Goal: Task Accomplishment & Management: Use online tool/utility

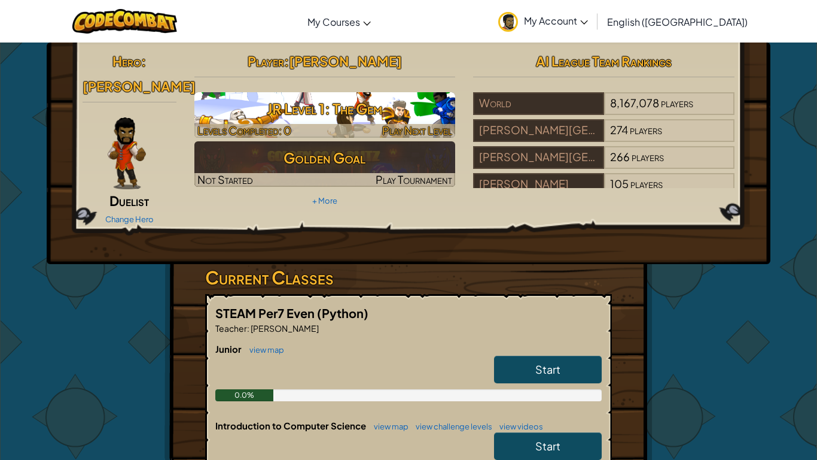
click at [348, 119] on h3 "JR Level 1: The Gem" at bounding box center [324, 108] width 261 height 27
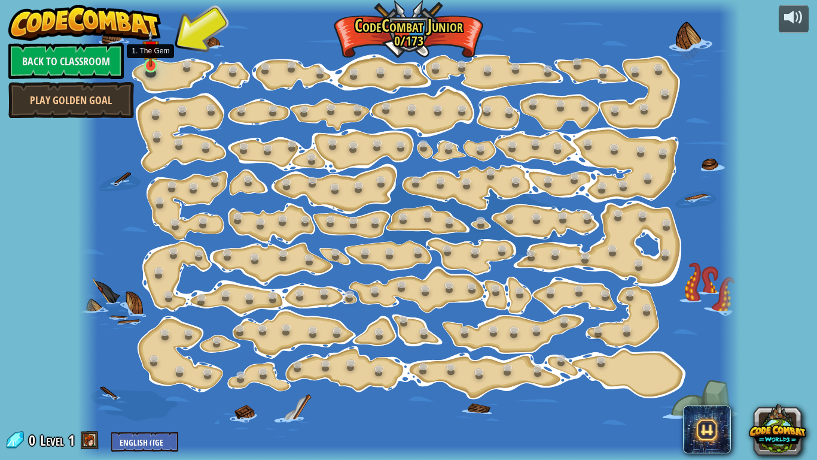
click at [142, 65] on img at bounding box center [150, 48] width 16 height 38
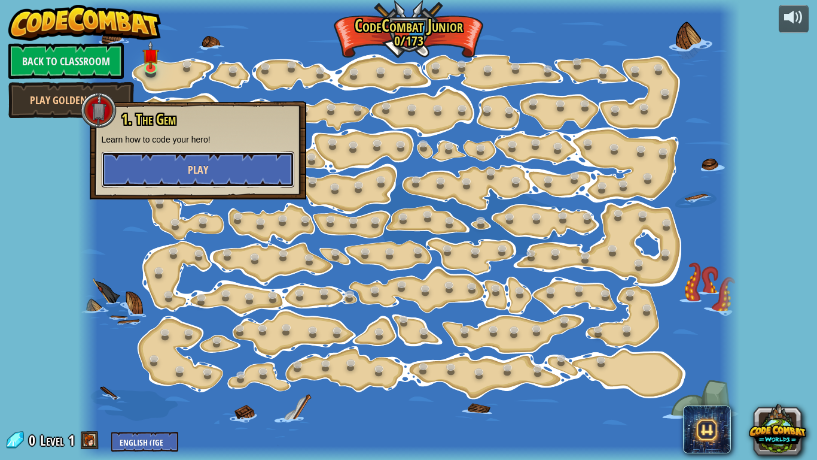
click at [248, 170] on button "Play" at bounding box center [198, 169] width 193 height 36
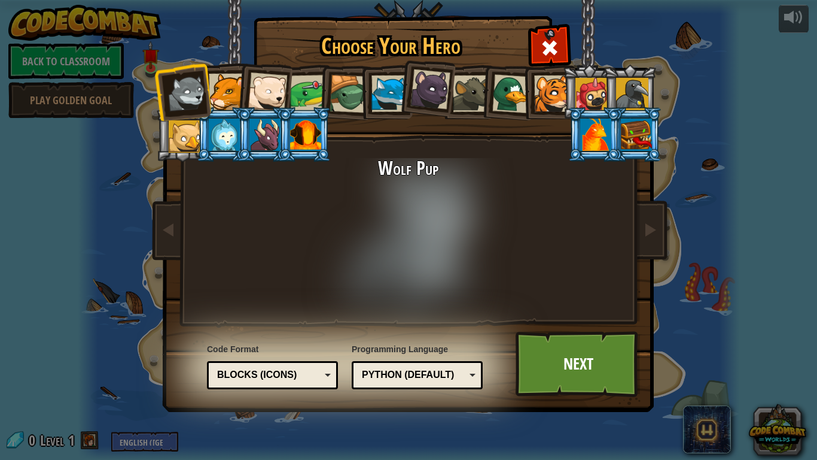
click at [554, 97] on div at bounding box center [552, 93] width 36 height 36
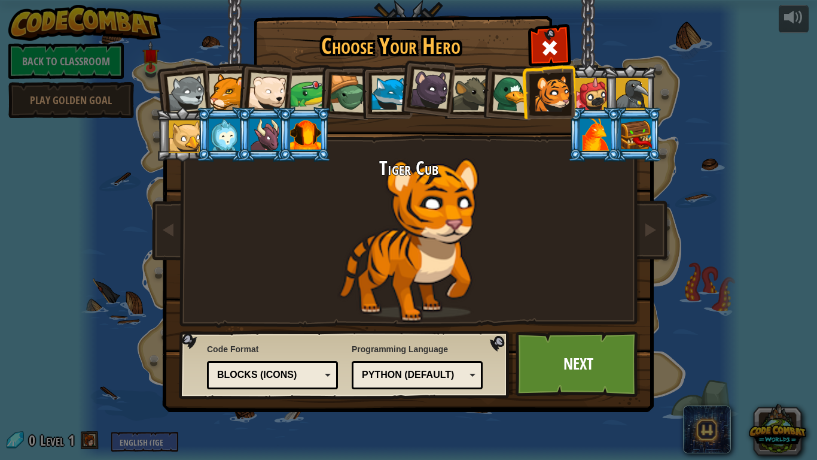
click at [307, 141] on div at bounding box center [305, 134] width 31 height 32
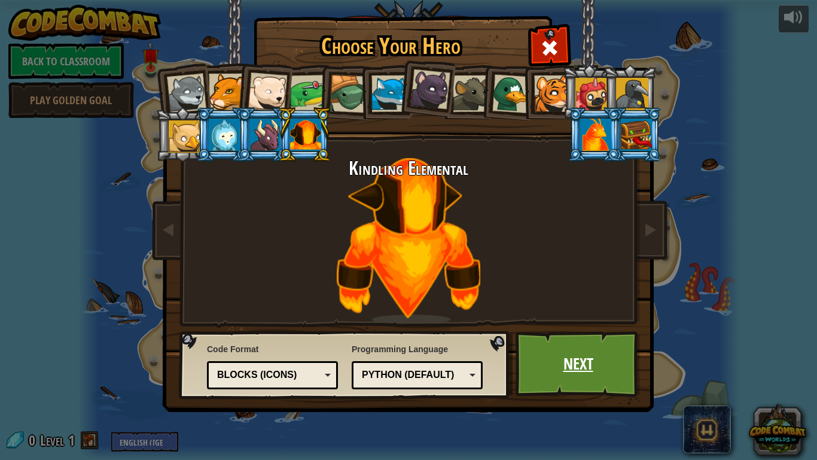
click at [583, 369] on link "Next" at bounding box center [578, 364] width 125 height 66
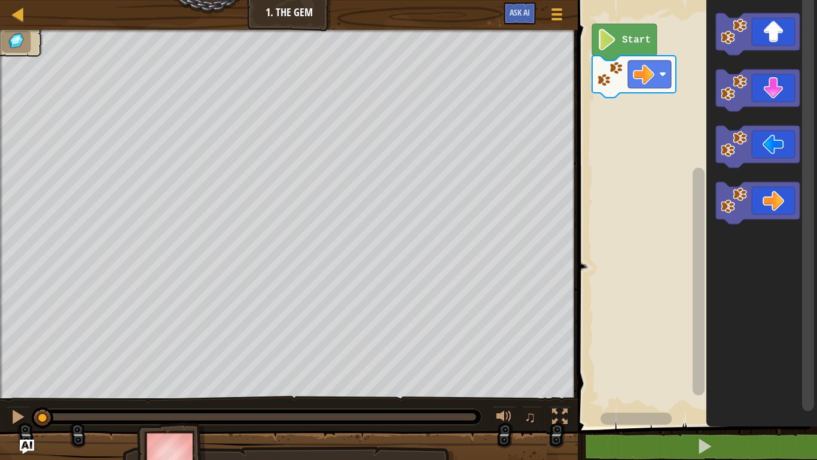
click at [624, 38] on text "Start" at bounding box center [636, 40] width 29 height 11
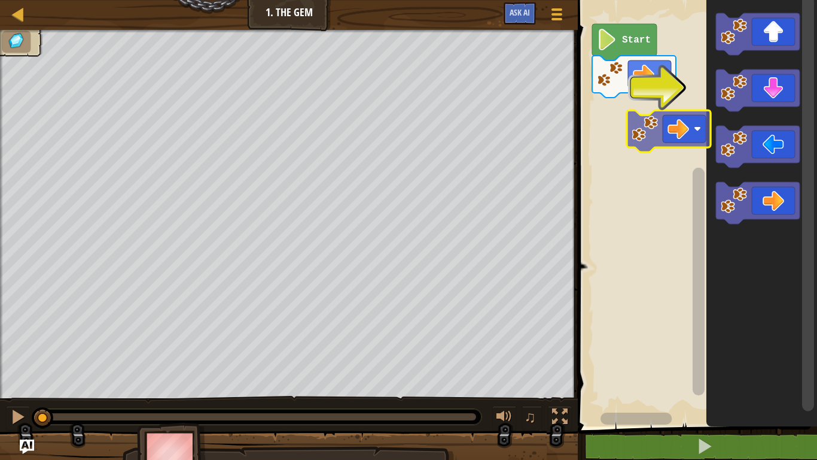
click at [668, 130] on div "Start" at bounding box center [695, 210] width 243 height 432
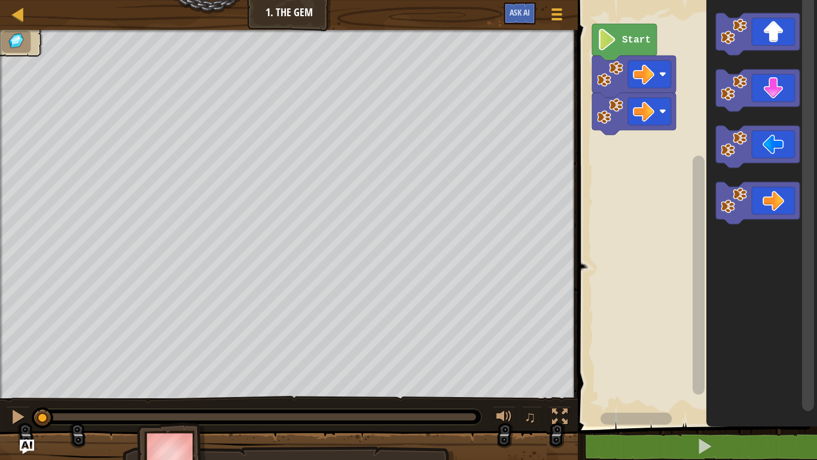
click at [670, 132] on rect "Blockly Workspace" at bounding box center [695, 210] width 243 height 432
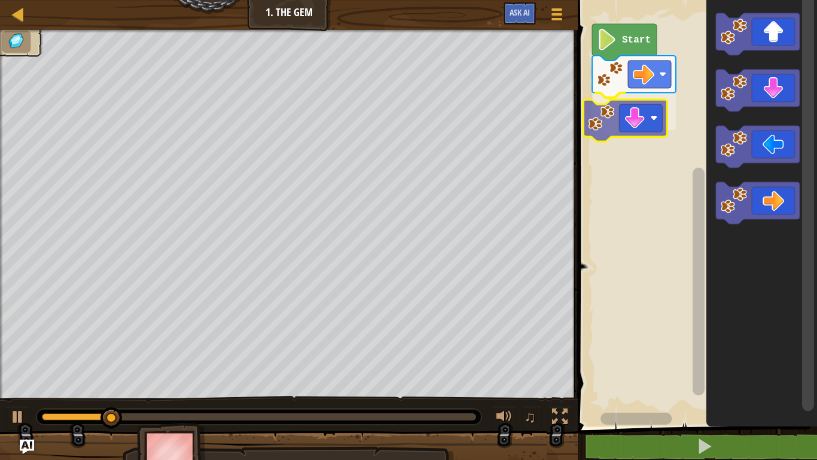
click at [629, 124] on div "Start" at bounding box center [695, 210] width 243 height 432
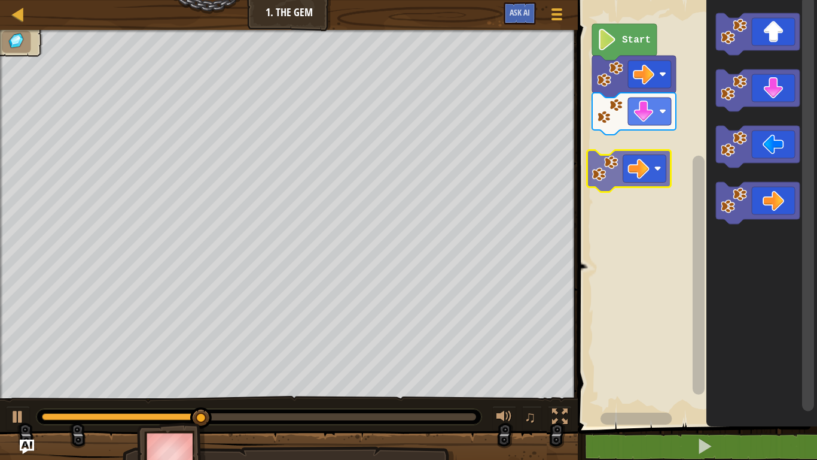
click at [645, 145] on div "Start" at bounding box center [695, 210] width 243 height 432
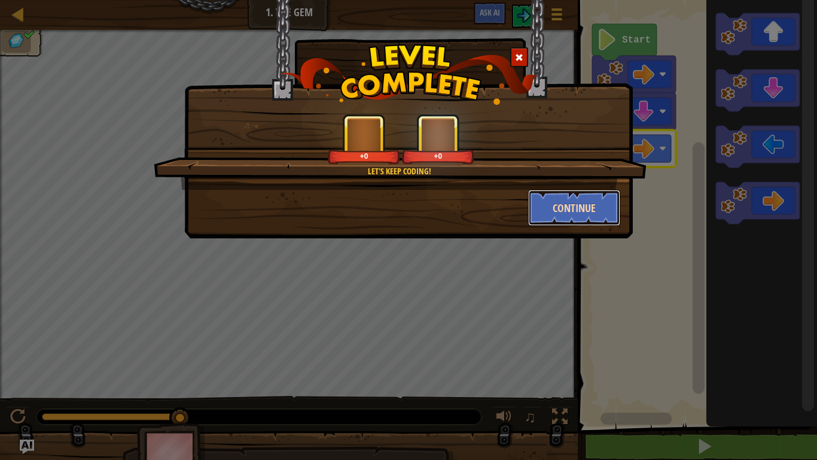
click at [546, 205] on button "Continue" at bounding box center [574, 208] width 93 height 36
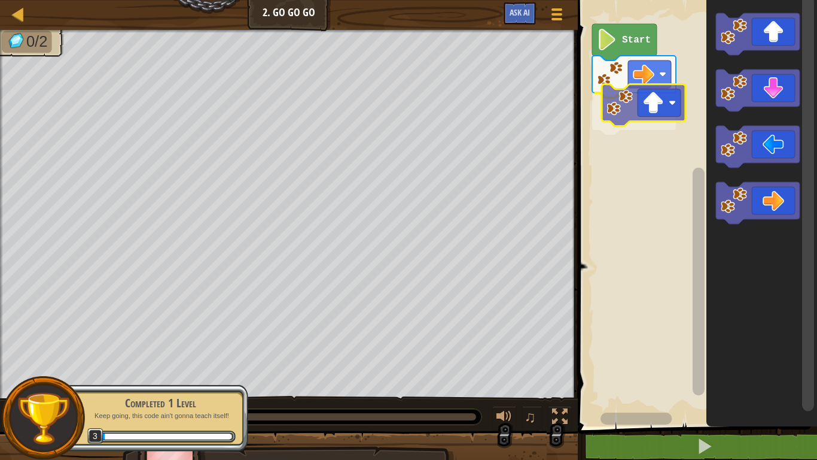
click at [666, 106] on div "Start" at bounding box center [695, 210] width 243 height 432
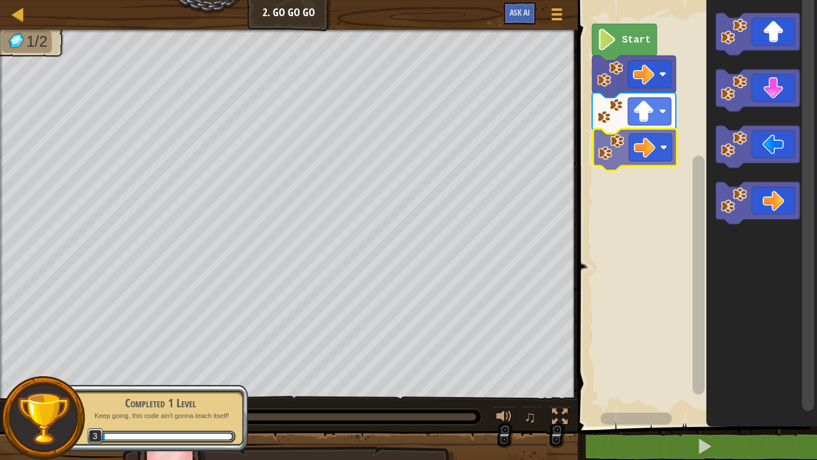
click at [642, 147] on div "Start" at bounding box center [695, 210] width 243 height 432
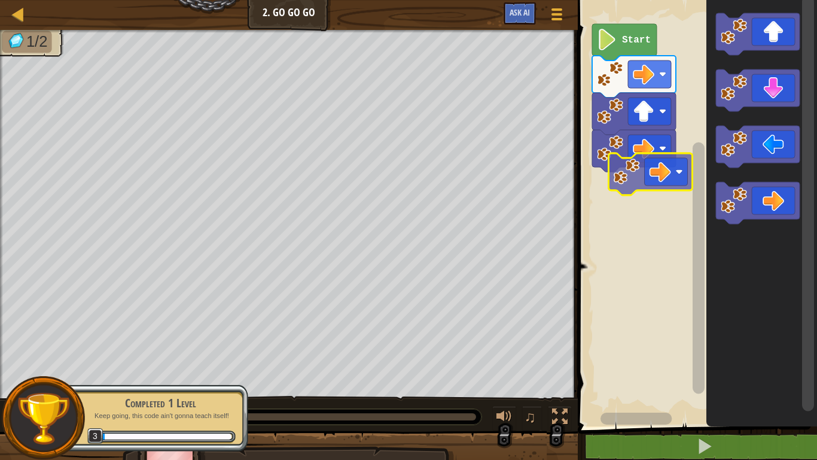
click at [640, 168] on div "Start" at bounding box center [695, 210] width 243 height 432
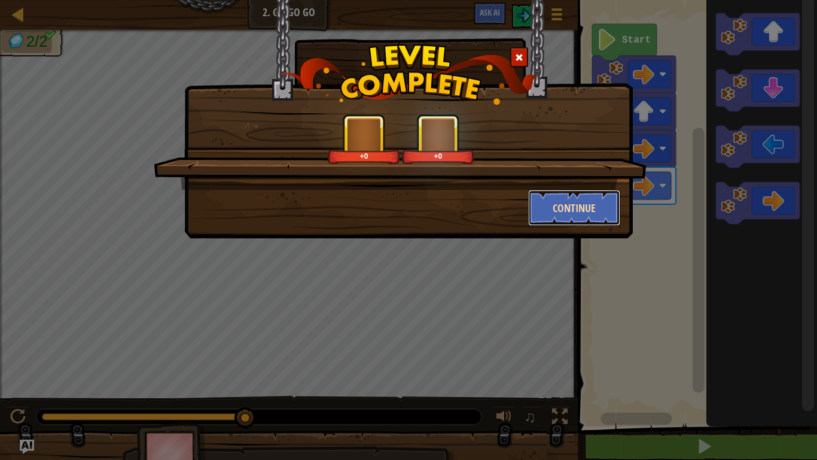
click at [573, 208] on button "Continue" at bounding box center [574, 208] width 93 height 36
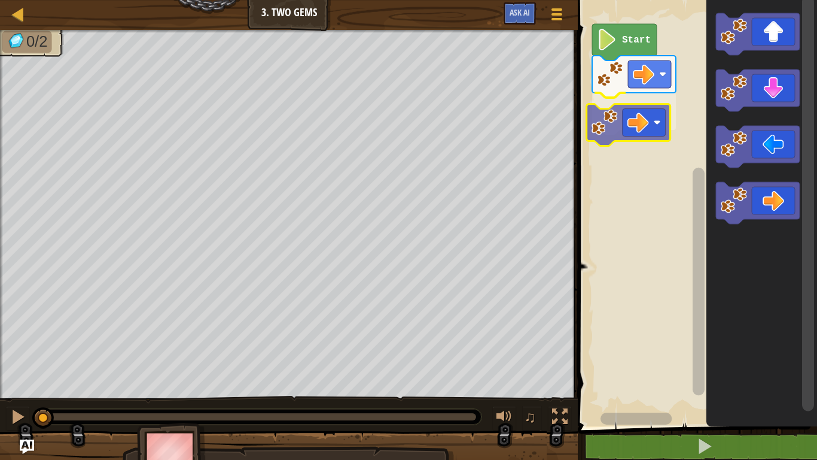
click at [643, 109] on div "Start" at bounding box center [695, 210] width 243 height 432
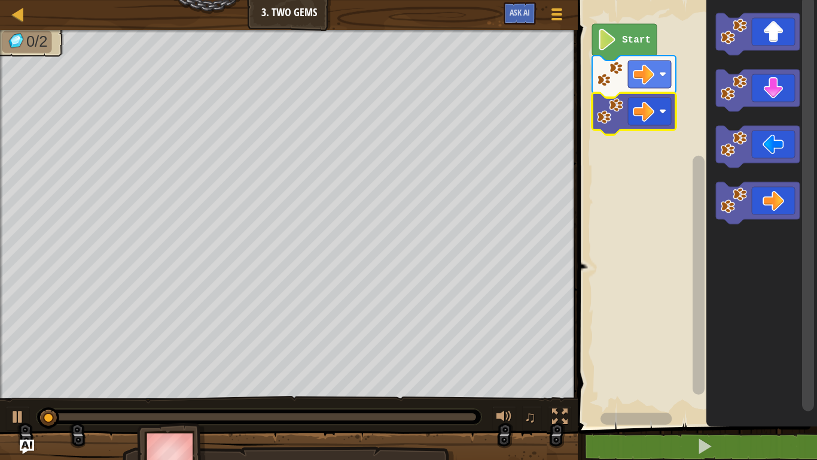
click at [814, 211] on rect "Blockly Workspace" at bounding box center [808, 210] width 15 height 429
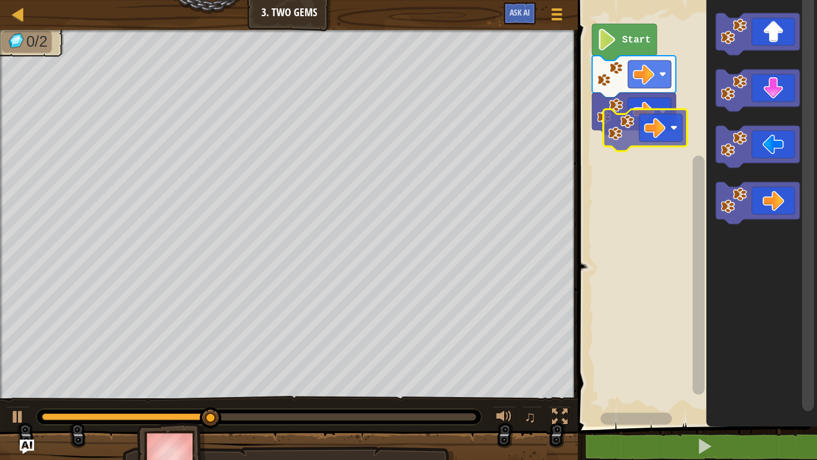
click at [670, 129] on div "Start" at bounding box center [695, 210] width 243 height 432
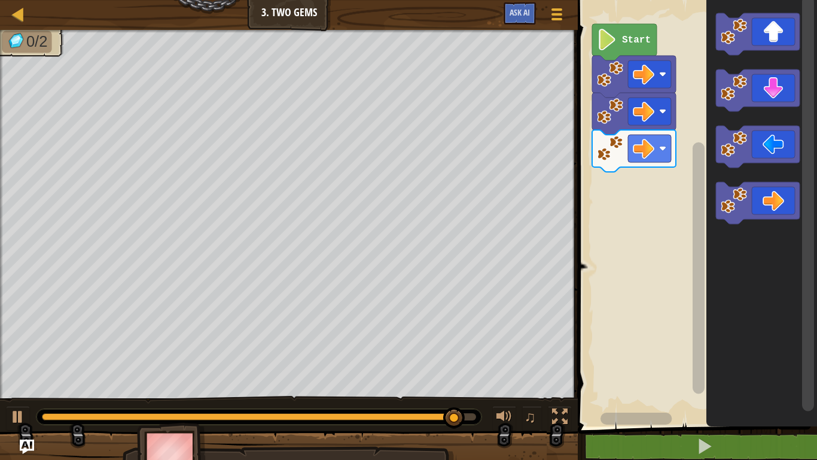
click at [639, 177] on div "Start" at bounding box center [695, 210] width 243 height 432
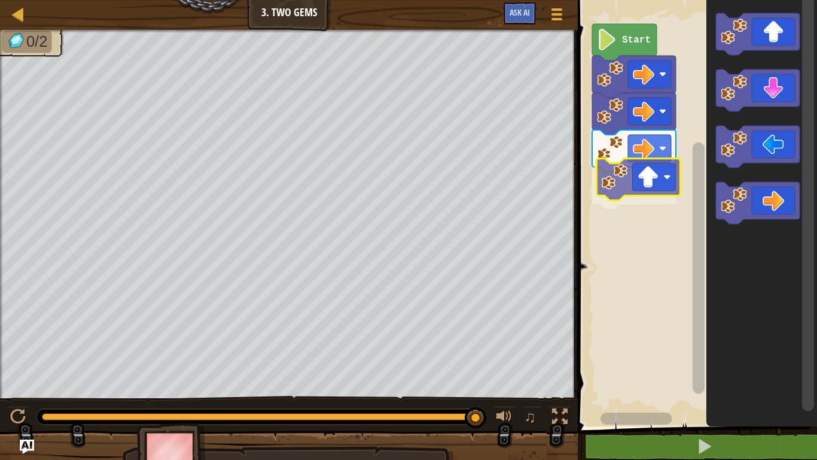
click at [626, 191] on div "Start" at bounding box center [695, 210] width 243 height 432
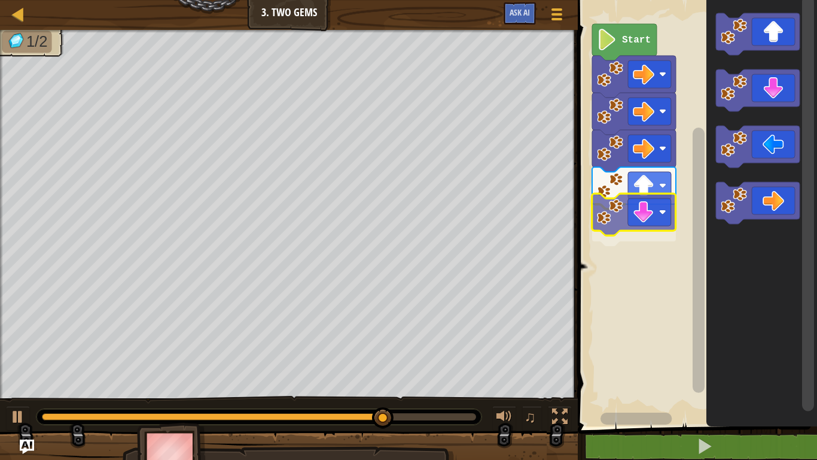
click at [642, 205] on div "Start" at bounding box center [695, 210] width 243 height 432
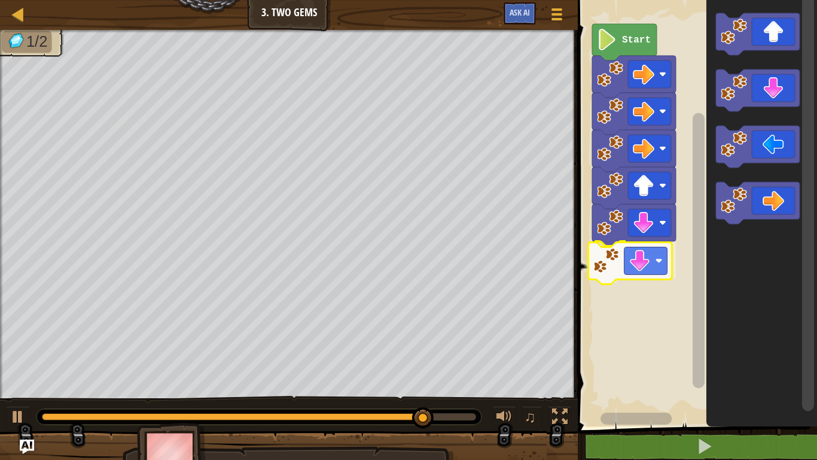
click at [632, 269] on div "Start" at bounding box center [695, 210] width 243 height 432
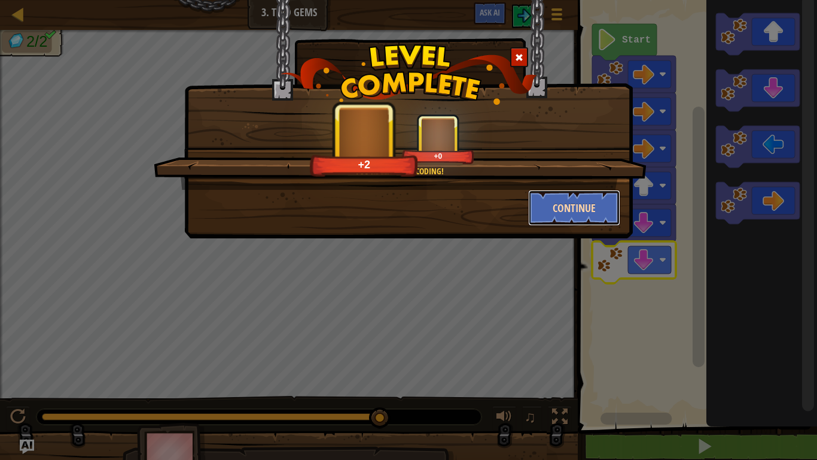
click at [564, 209] on button "Continue" at bounding box center [574, 208] width 93 height 36
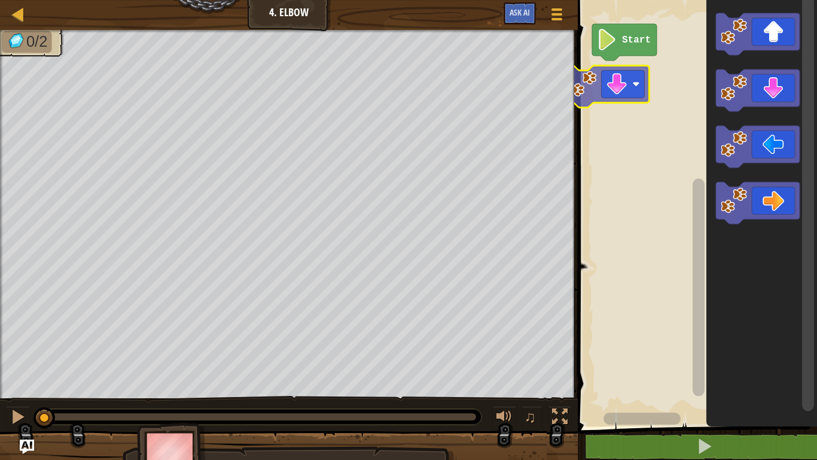
click at [620, 99] on div "Start" at bounding box center [695, 210] width 243 height 432
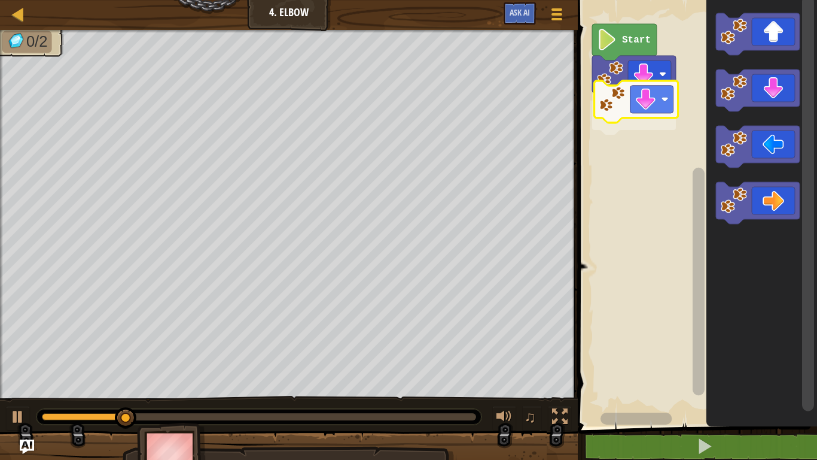
click at [656, 107] on div "Start" at bounding box center [695, 210] width 243 height 432
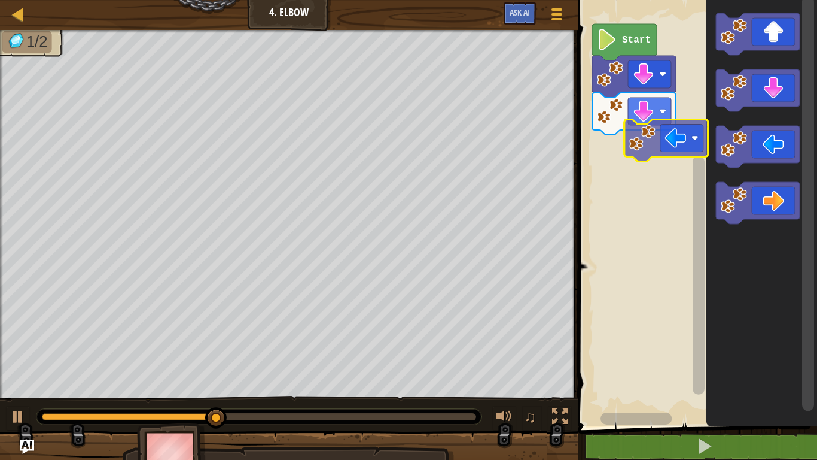
click at [690, 154] on div "Start" at bounding box center [695, 210] width 243 height 432
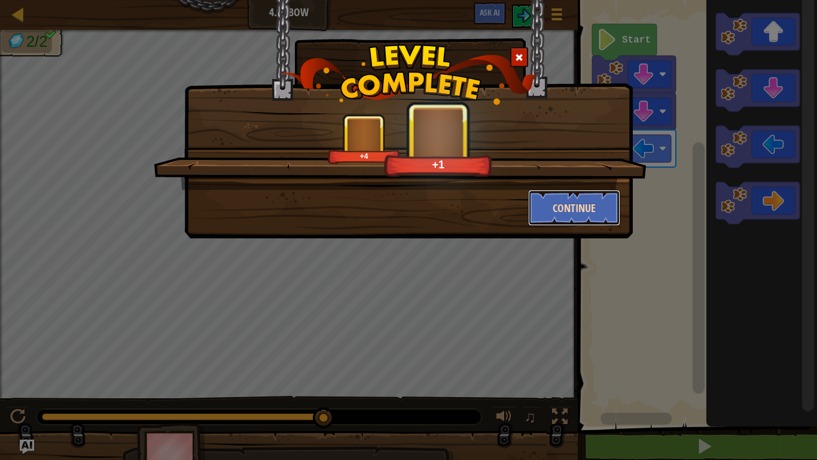
click at [566, 212] on button "Continue" at bounding box center [574, 208] width 93 height 36
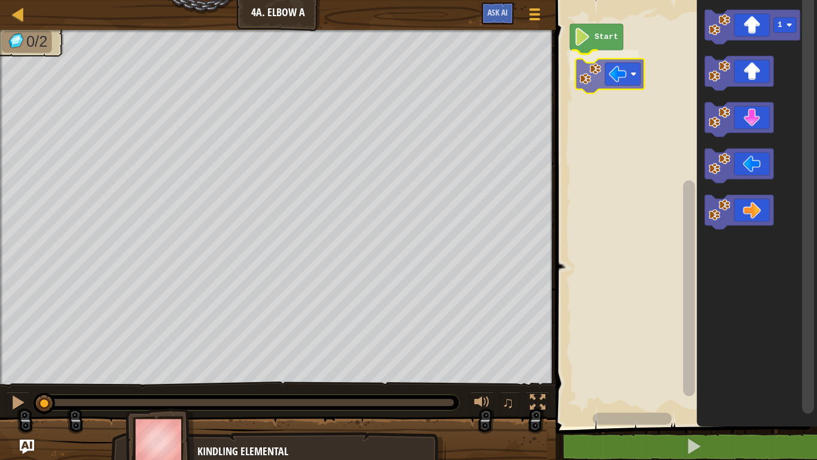
click at [620, 71] on div "Start 1" at bounding box center [684, 210] width 265 height 432
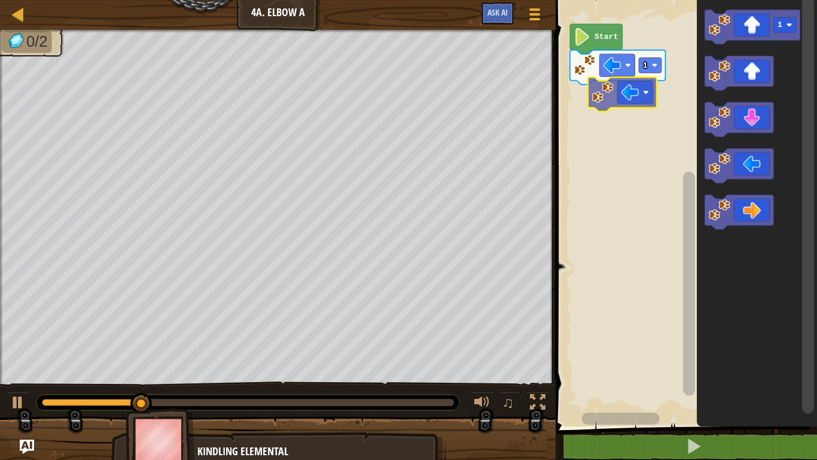
click at [634, 93] on div "1 Start 1" at bounding box center [684, 210] width 265 height 432
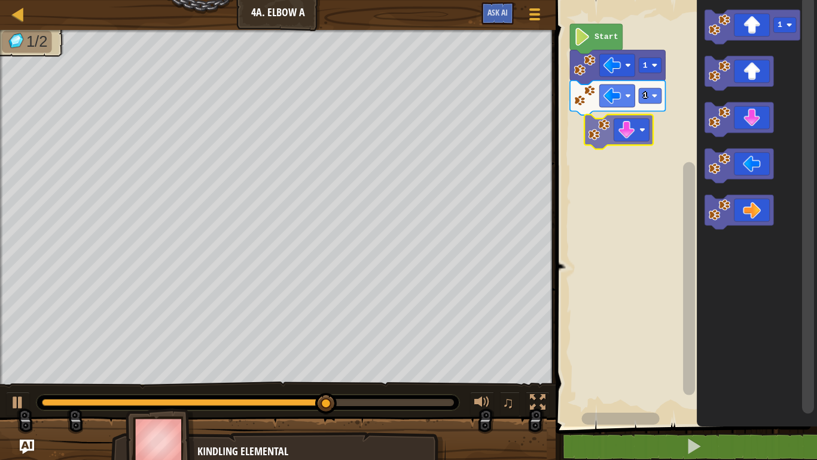
click at [629, 124] on div "1 1 Start 1" at bounding box center [684, 210] width 265 height 432
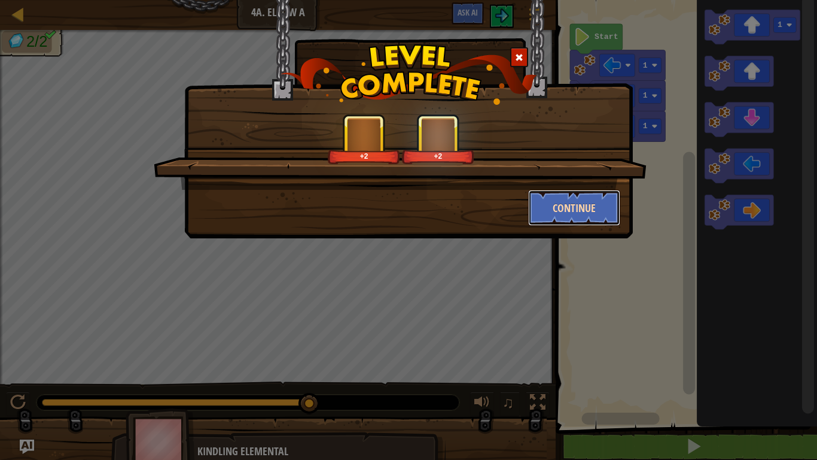
click at [602, 209] on button "Continue" at bounding box center [574, 208] width 93 height 36
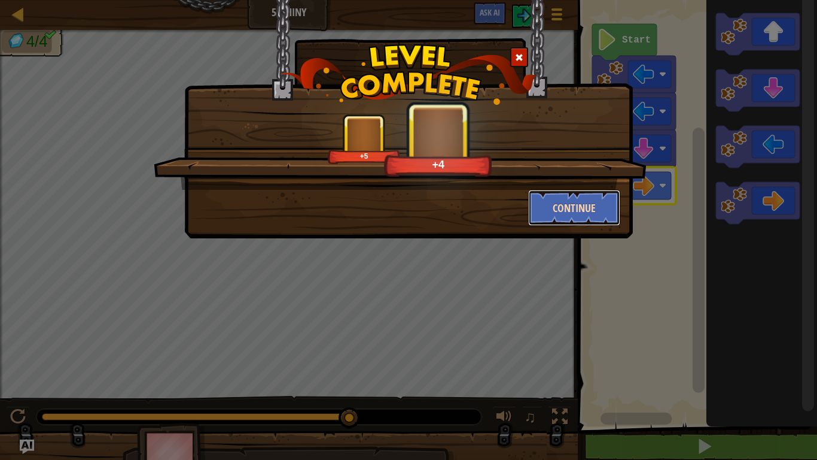
click at [574, 205] on button "Continue" at bounding box center [574, 208] width 93 height 36
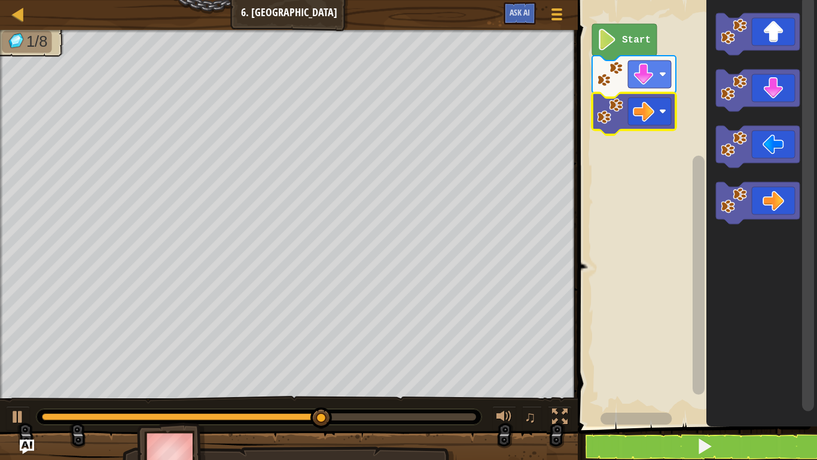
click at [656, 120] on rect "Blockly Workspace" at bounding box center [649, 112] width 43 height 28
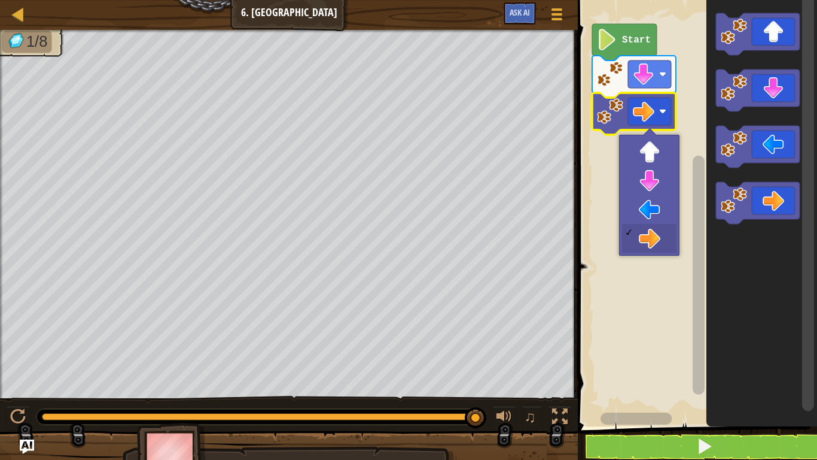
click at [658, 214] on rect "Blockly Workspace" at bounding box center [695, 210] width 243 height 432
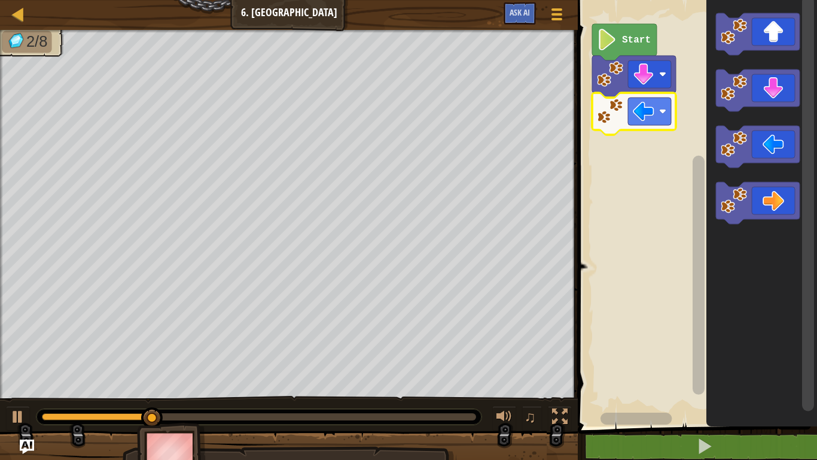
click at [667, 124] on rect "Blockly Workspace" at bounding box center [649, 112] width 43 height 28
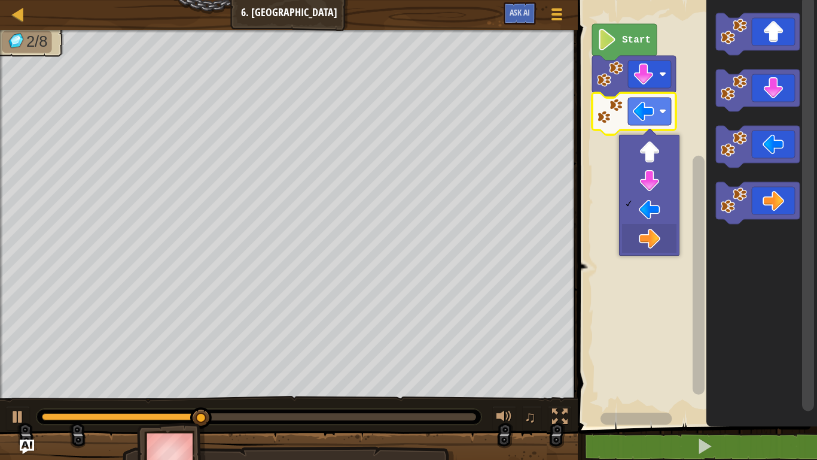
click at [654, 243] on rect "Blockly Workspace" at bounding box center [695, 210] width 243 height 432
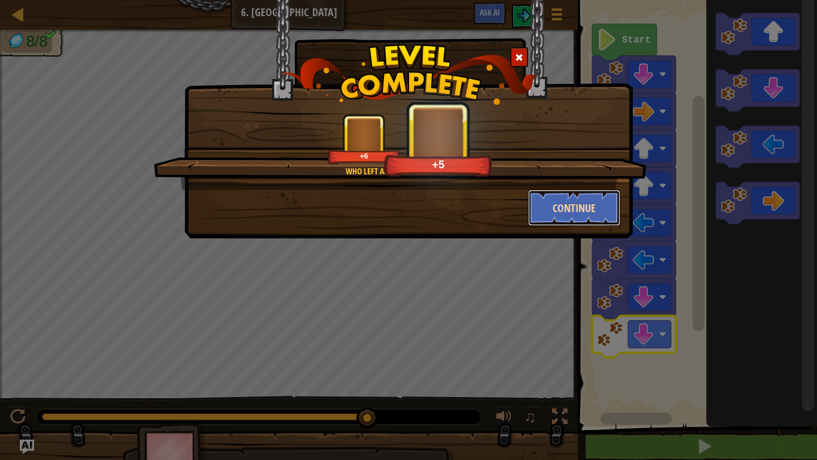
click at [559, 197] on button "Continue" at bounding box center [574, 208] width 93 height 36
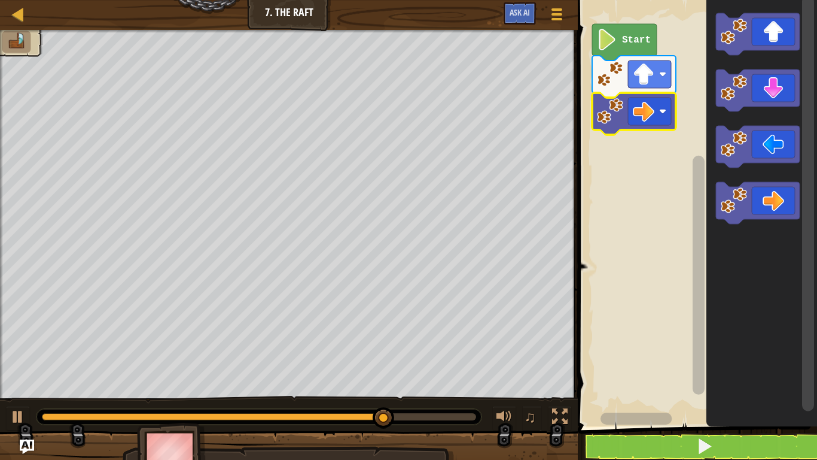
click at [654, 114] on image "Blockly Workspace" at bounding box center [644, 112] width 22 height 22
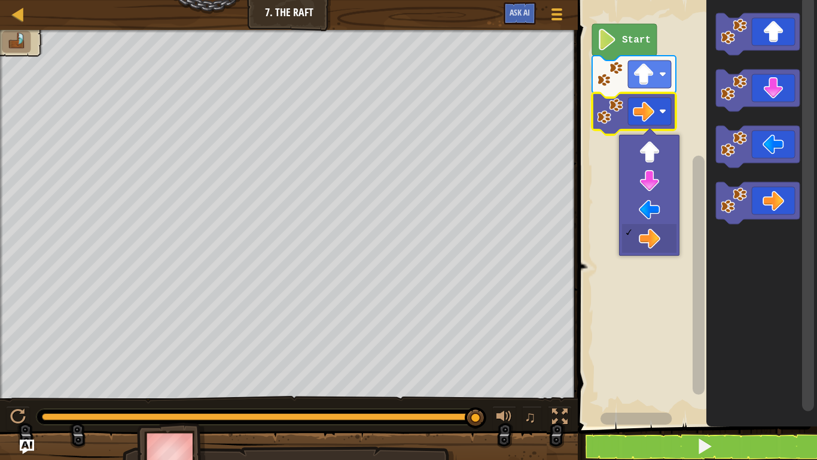
click at [662, 201] on rect "Blockly Workspace" at bounding box center [695, 210] width 243 height 432
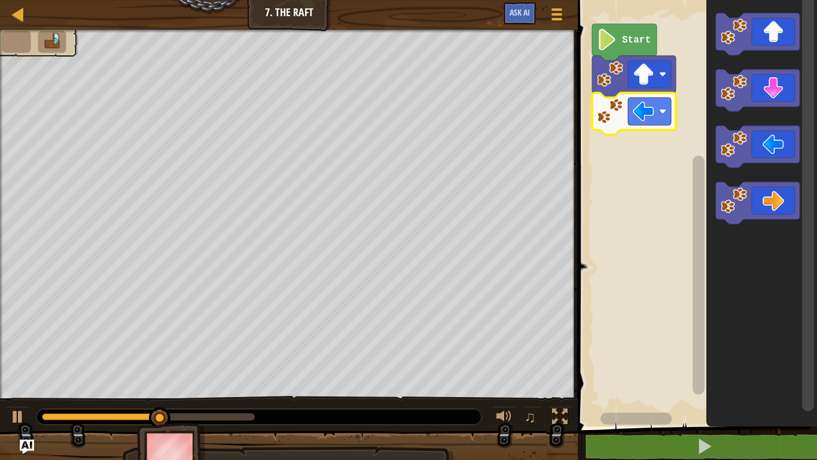
click at [662, 114] on image "Blockly Workspace" at bounding box center [662, 111] width 7 height 7
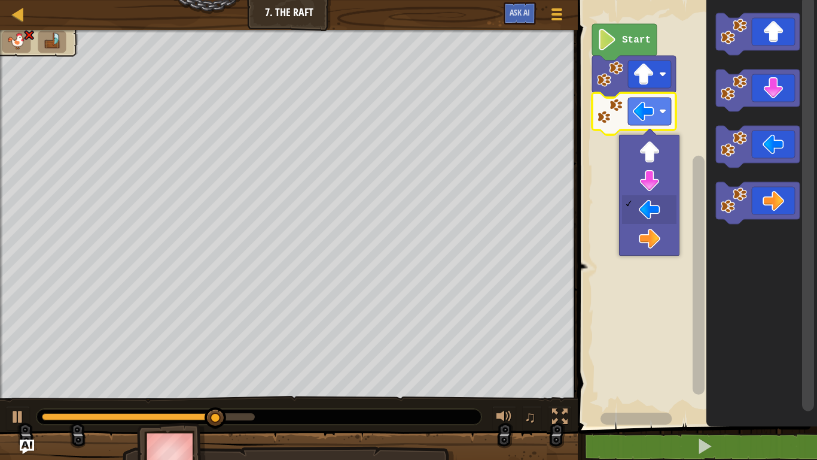
click at [666, 245] on rect "Blockly Workspace" at bounding box center [695, 210] width 243 height 432
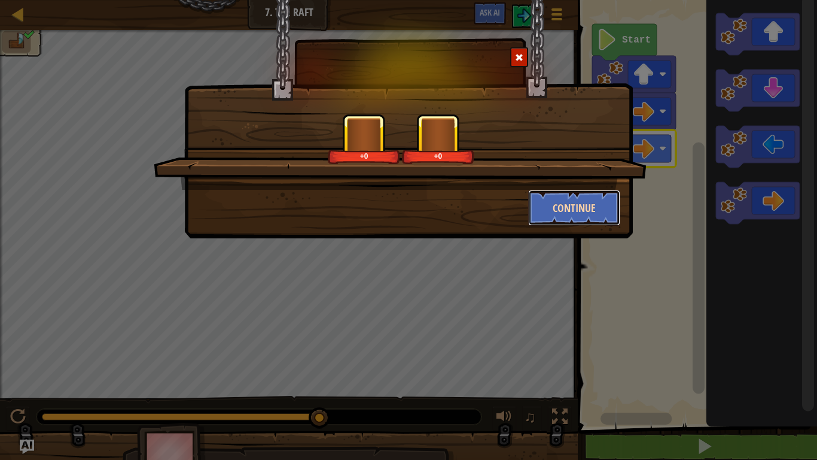
click at [601, 199] on button "Continue" at bounding box center [574, 208] width 93 height 36
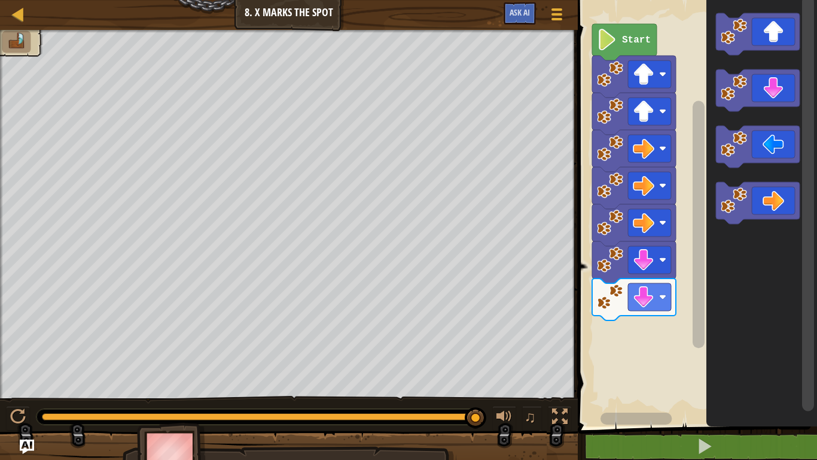
click at [668, 320] on rect "Blockly Workspace" at bounding box center [695, 210] width 243 height 432
click at [628, 302] on rect "Blockly Workspace" at bounding box center [649, 297] width 43 height 28
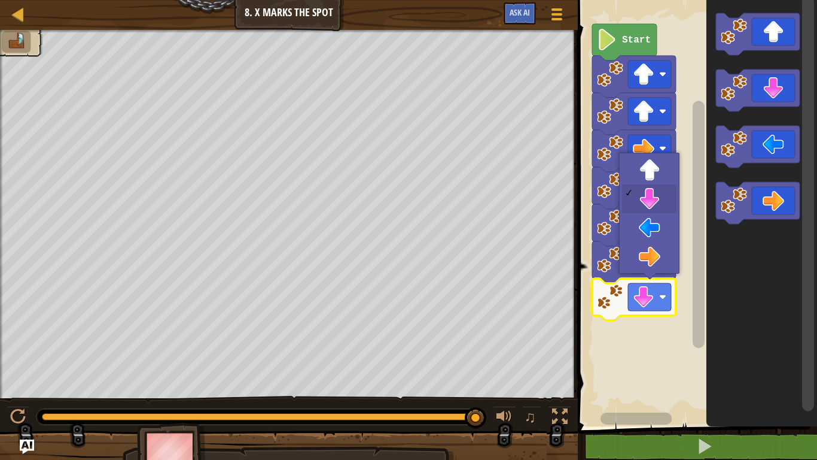
click at [649, 370] on rect "Blockly Workspace" at bounding box center [695, 210] width 243 height 432
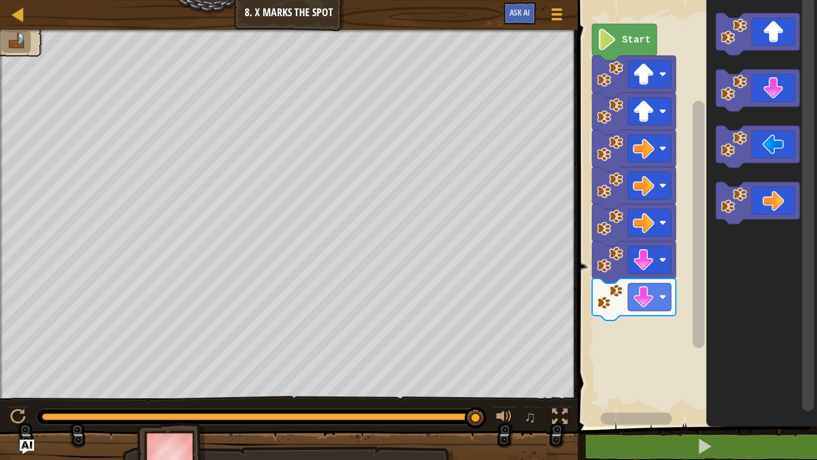
click at [674, 360] on rect "Blockly Workspace" at bounding box center [695, 210] width 243 height 432
click at [695, 346] on rect "Blockly Workspace" at bounding box center [699, 224] width 12 height 247
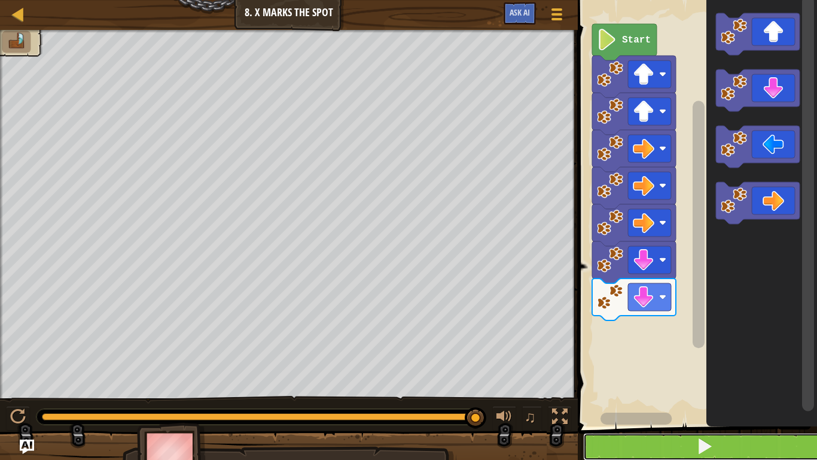
click at [745, 454] on button at bounding box center [704, 447] width 243 height 28
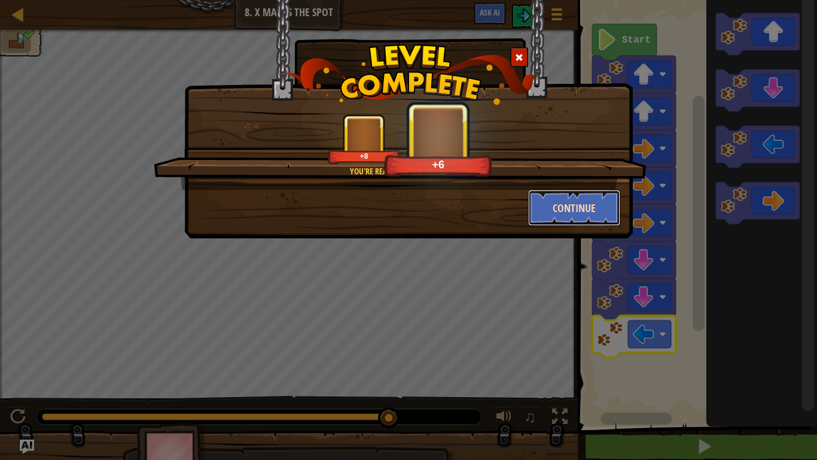
click at [600, 190] on button "Continue" at bounding box center [574, 208] width 93 height 36
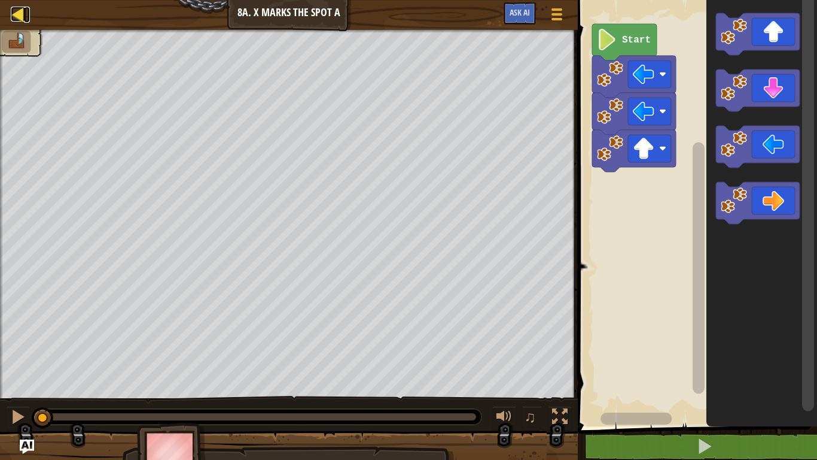
click at [22, 17] on div at bounding box center [18, 14] width 15 height 15
